Goal: Navigation & Orientation: Find specific page/section

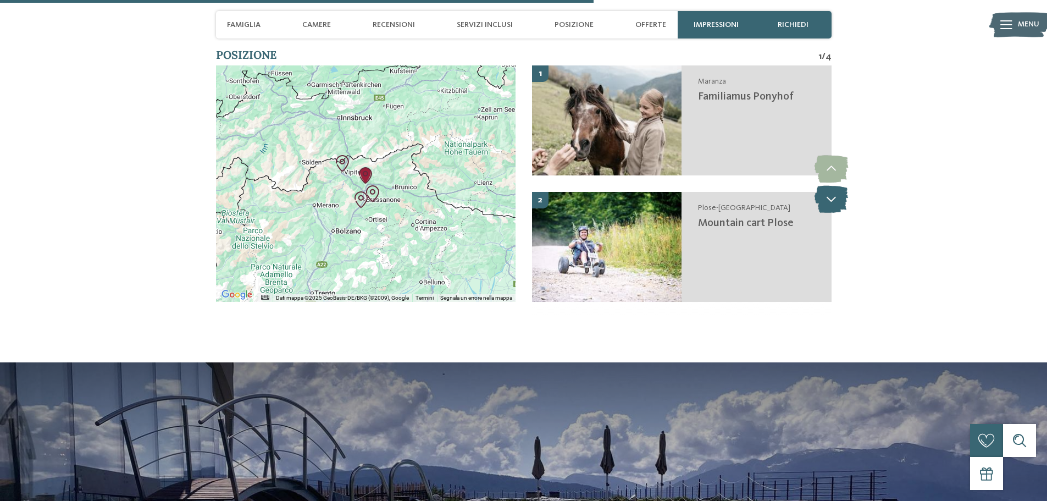
click at [827, 204] on icon at bounding box center [832, 198] width 34 height 27
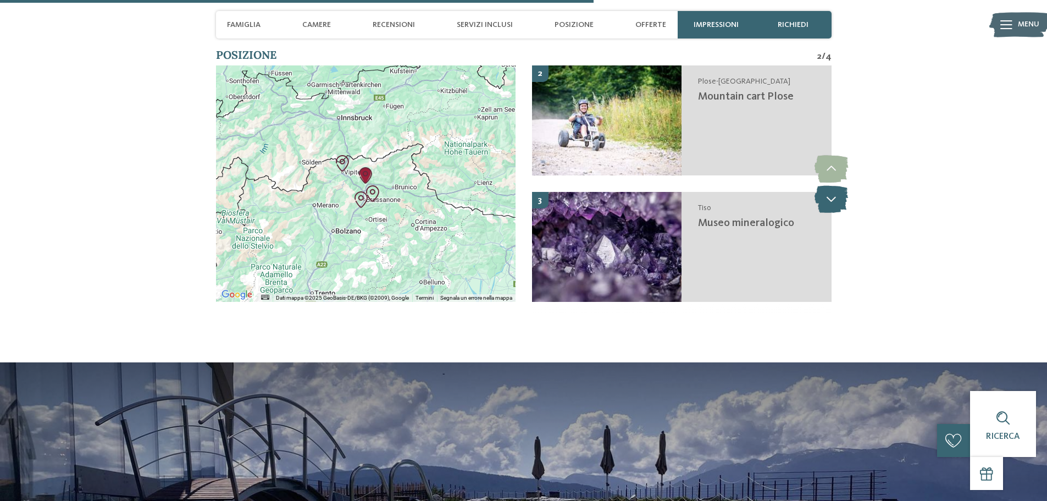
click at [827, 204] on icon at bounding box center [832, 198] width 34 height 27
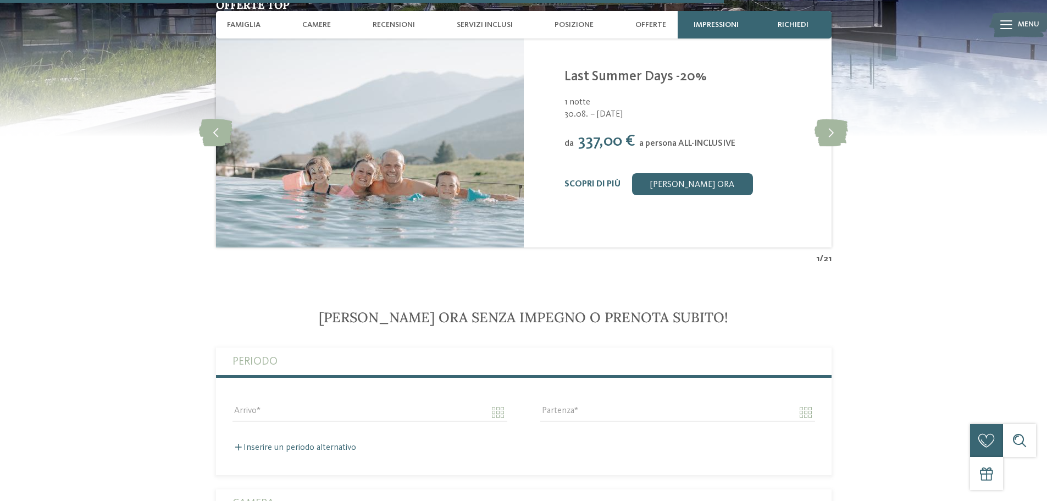
scroll to position [2474, 0]
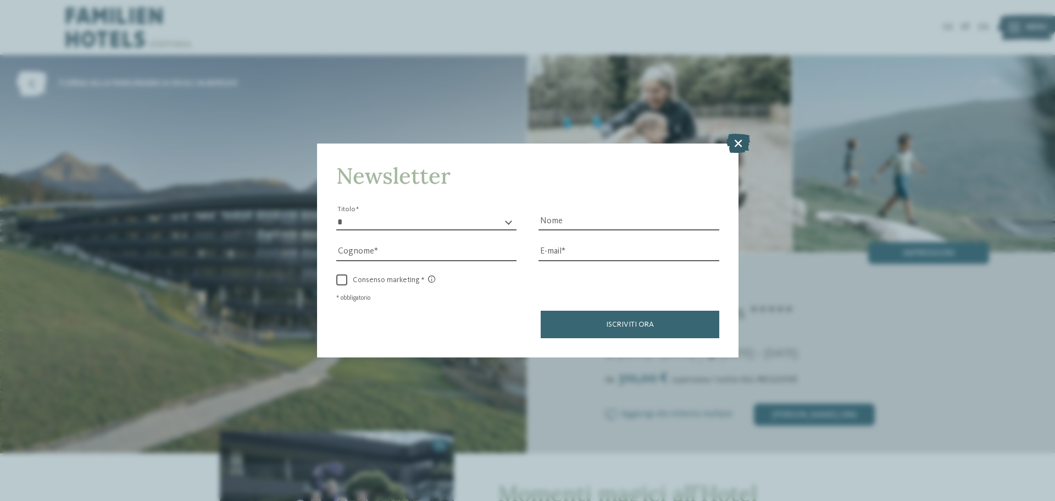
click at [739, 142] on icon at bounding box center [739, 143] width 24 height 19
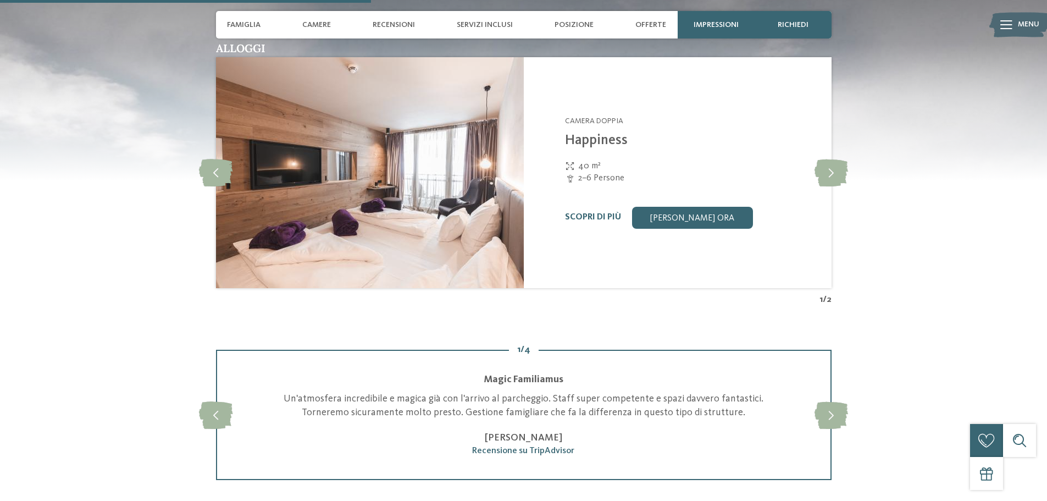
scroll to position [1374, 0]
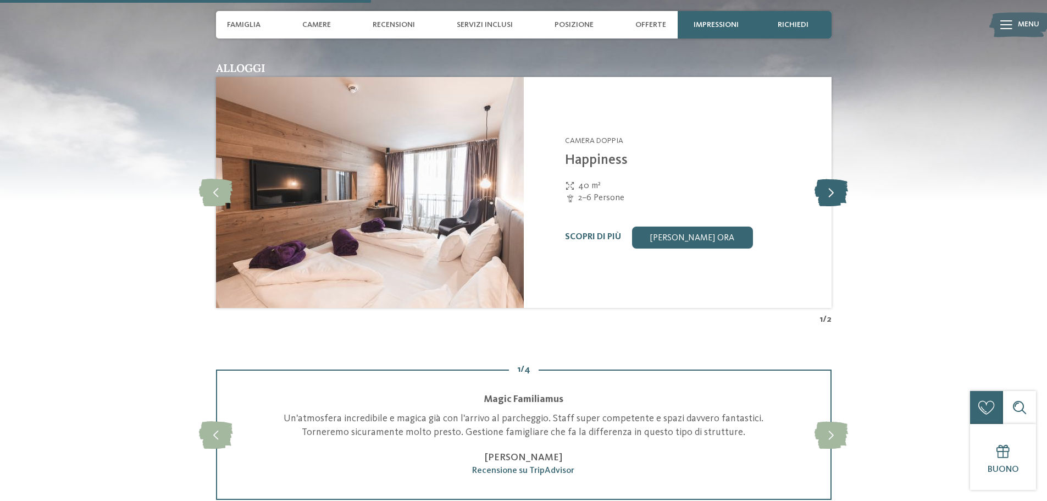
click at [829, 195] on icon at bounding box center [832, 192] width 34 height 27
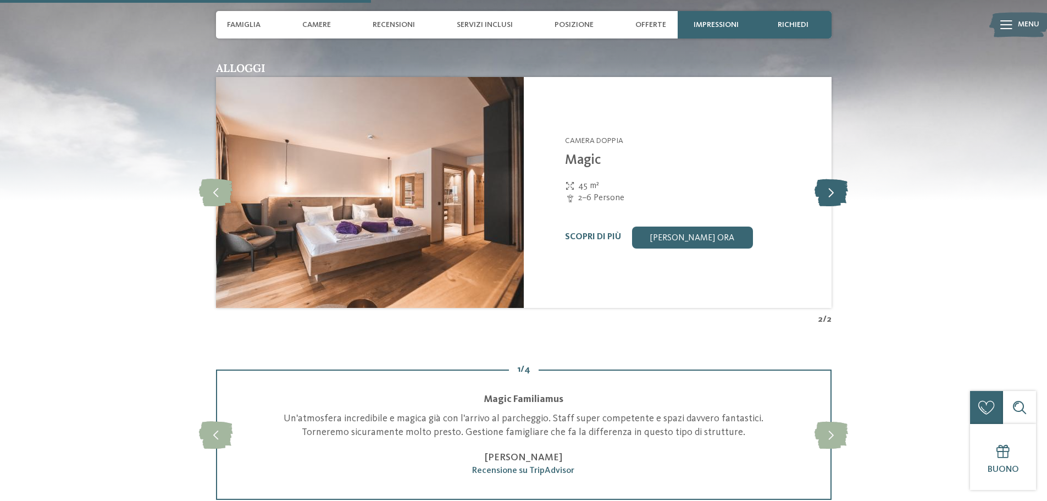
click at [829, 195] on icon at bounding box center [832, 192] width 34 height 27
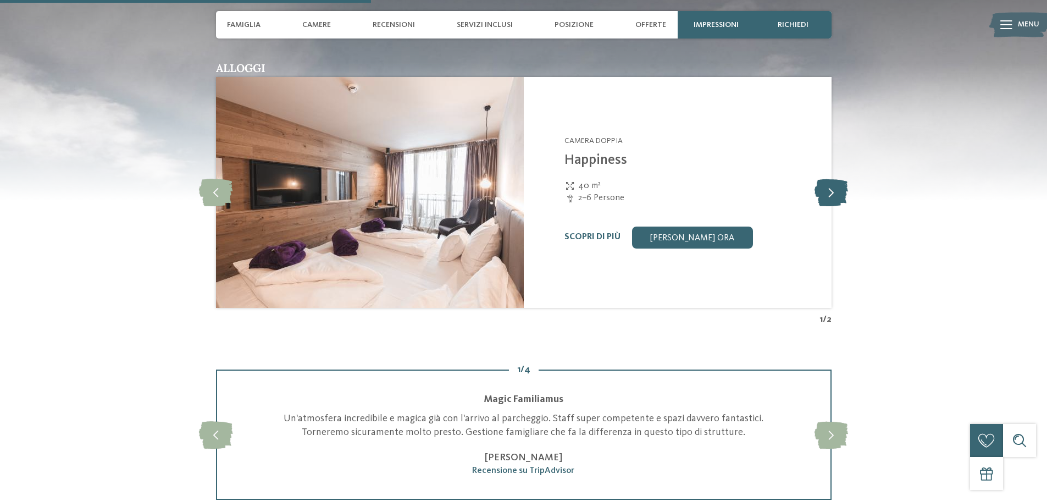
click at [829, 195] on icon at bounding box center [832, 192] width 34 height 27
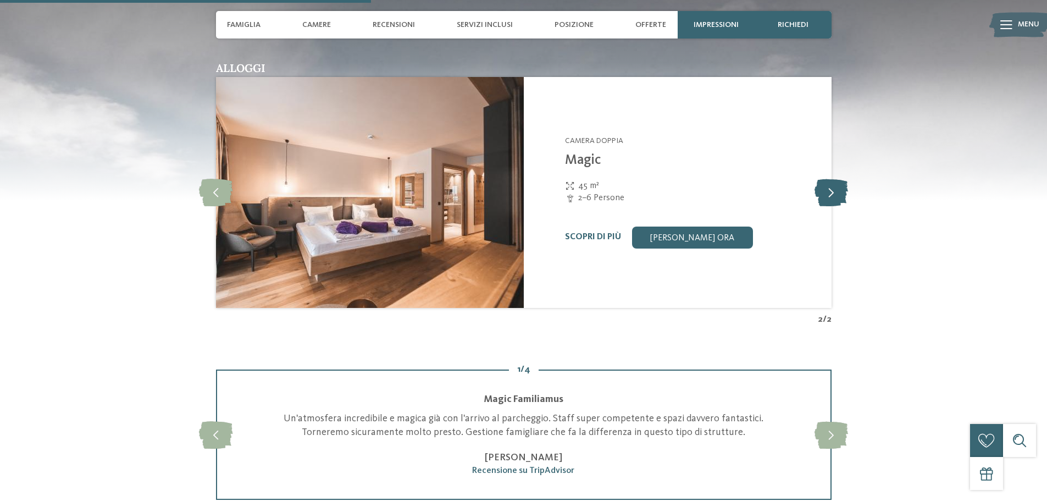
click at [829, 193] on icon at bounding box center [832, 192] width 34 height 27
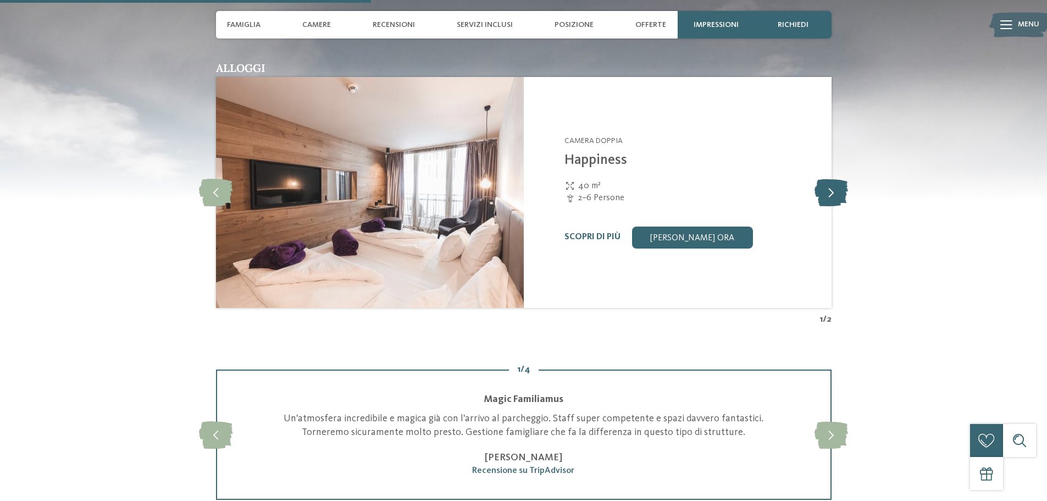
click at [829, 193] on icon at bounding box center [832, 192] width 34 height 27
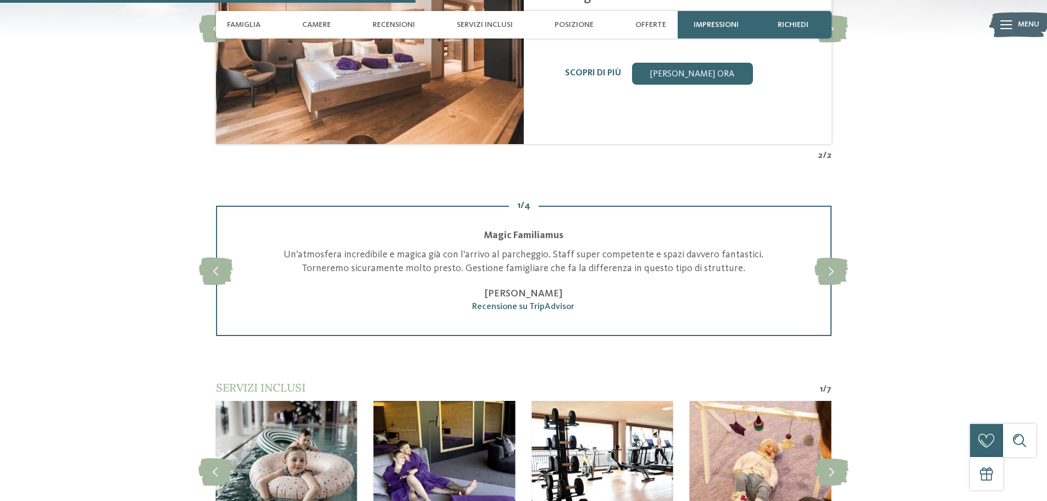
scroll to position [1539, 0]
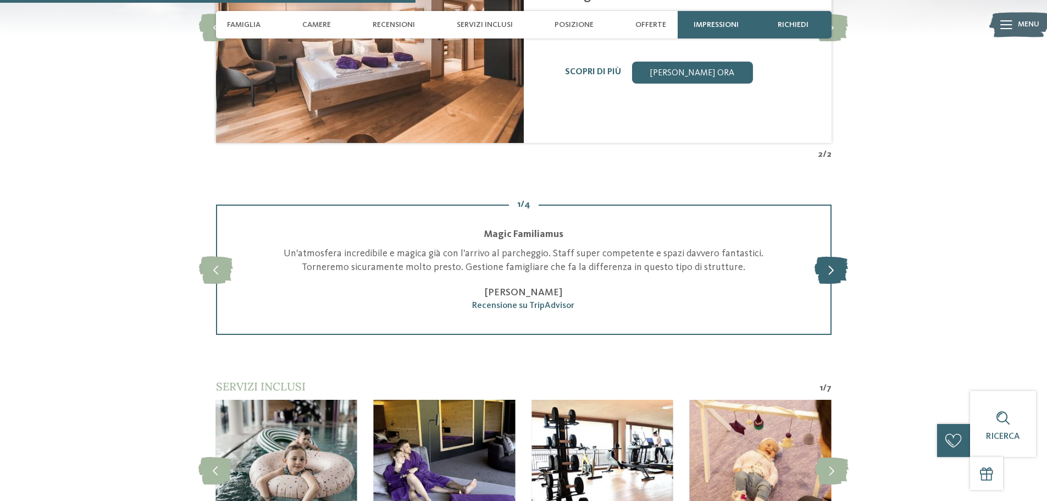
click at [836, 272] on icon at bounding box center [832, 269] width 34 height 27
